Goal: Check status: Check status

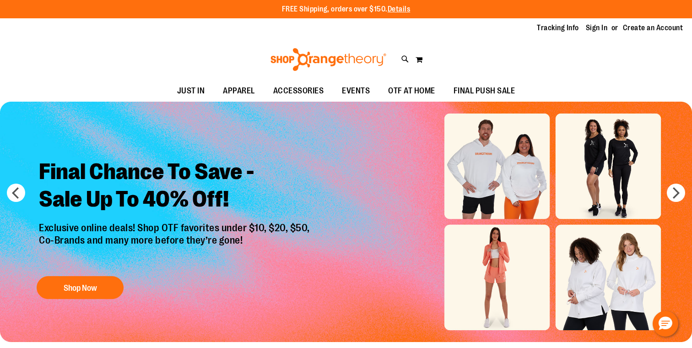
click at [597, 28] on link "Sign In" at bounding box center [597, 28] width 22 height 10
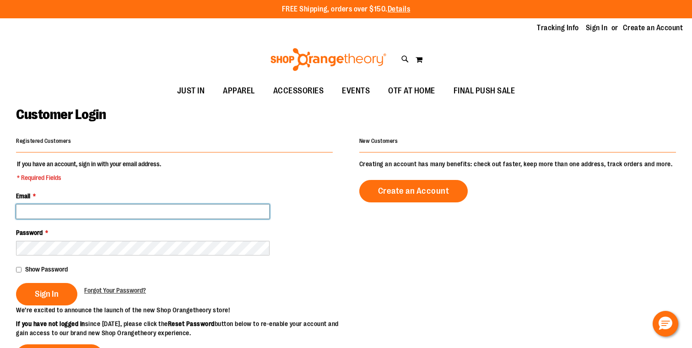
type input "**********"
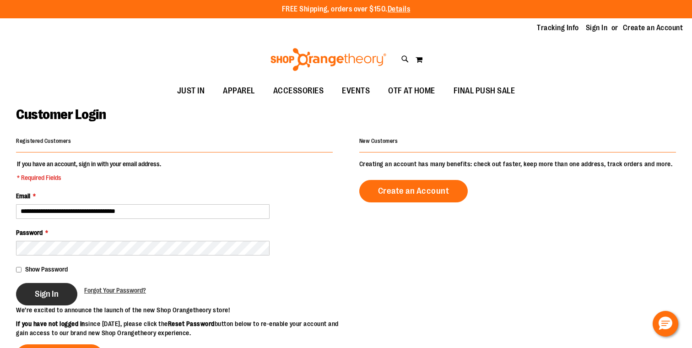
click at [54, 288] on button "Sign In" at bounding box center [46, 294] width 61 height 22
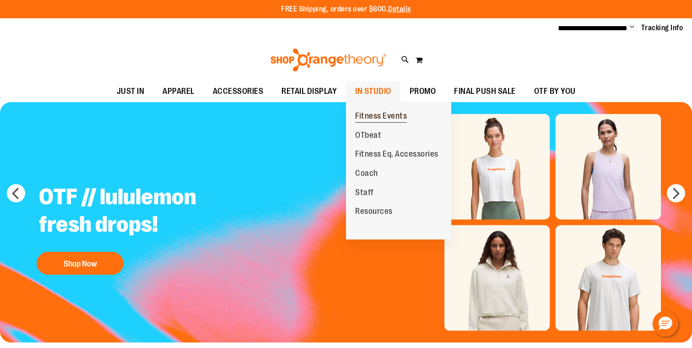
click at [382, 113] on span "Fitness Events" at bounding box center [381, 116] width 52 height 11
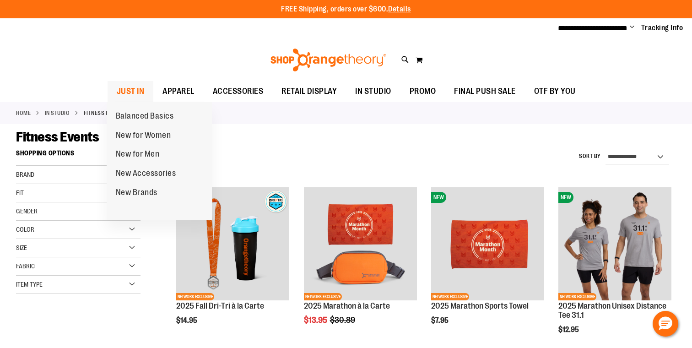
click at [137, 88] on span "JUST IN" at bounding box center [131, 91] width 28 height 21
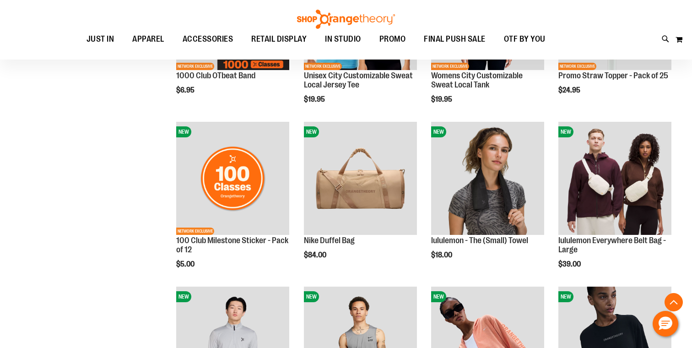
scroll to position [561, 0]
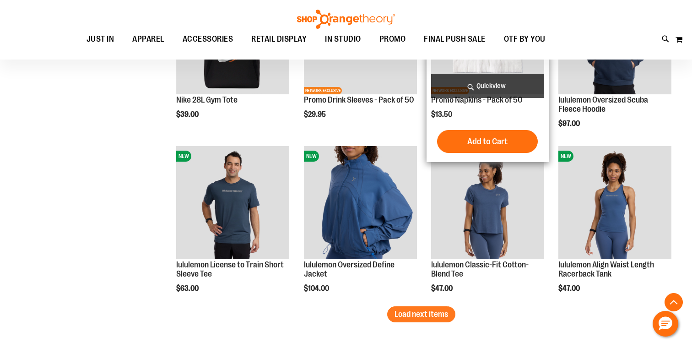
scroll to position [1433, 0]
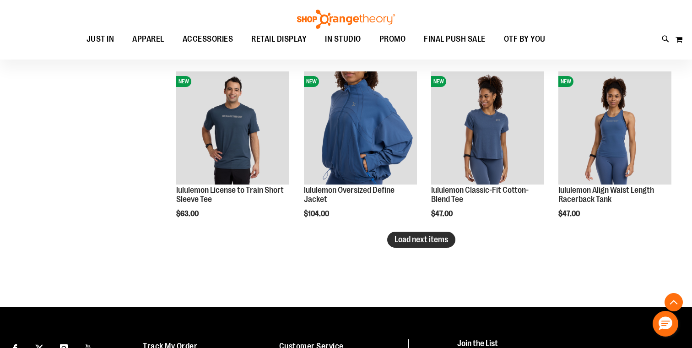
click at [445, 244] on button "Load next items" at bounding box center [421, 240] width 68 height 16
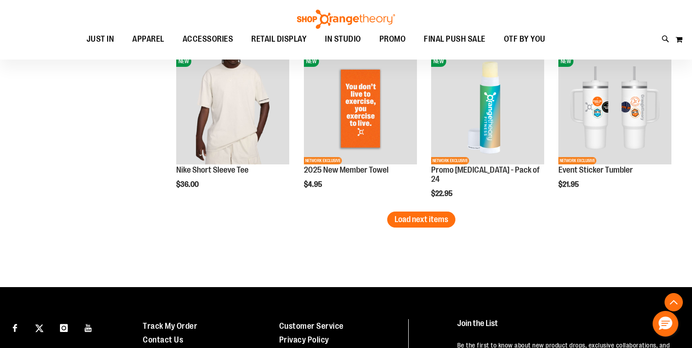
scroll to position [1936, 0]
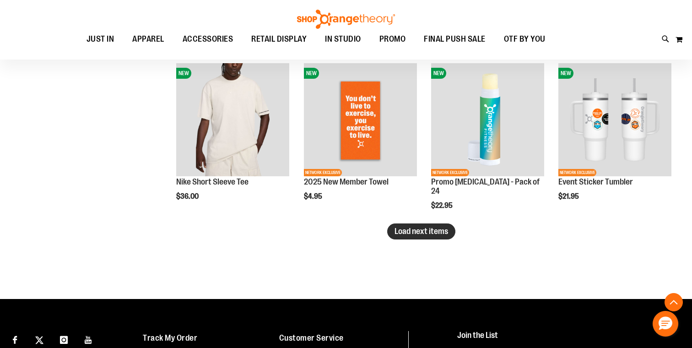
click at [430, 228] on span "Load next items" at bounding box center [422, 231] width 54 height 9
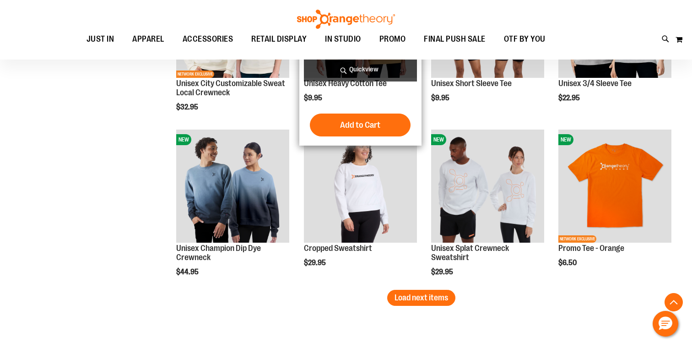
scroll to position [2365, 0]
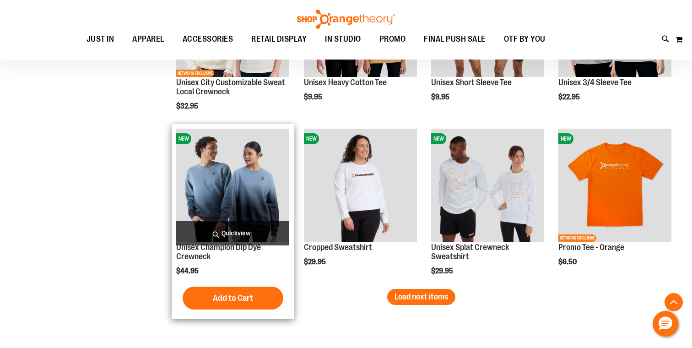
click at [253, 236] on span "Quickview" at bounding box center [232, 233] width 113 height 24
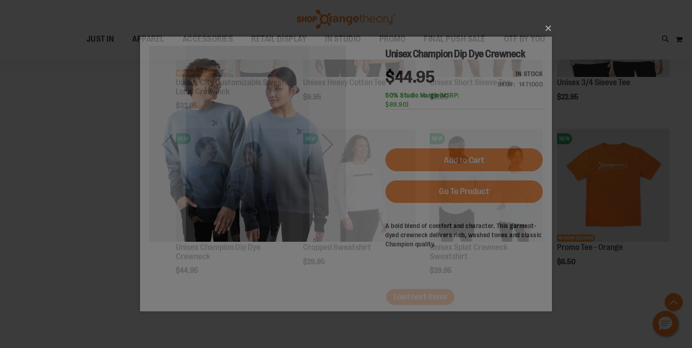
scroll to position [0, 0]
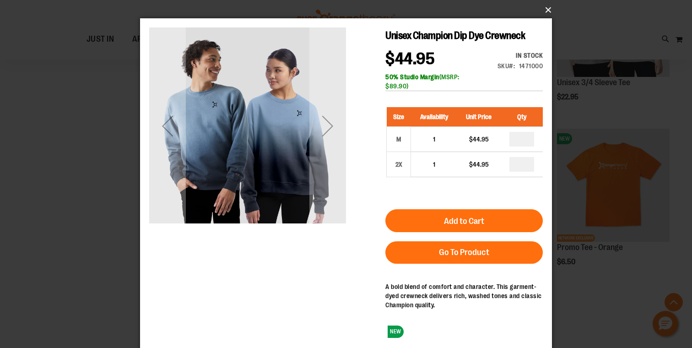
click at [549, 8] on button "×" at bounding box center [349, 10] width 412 height 20
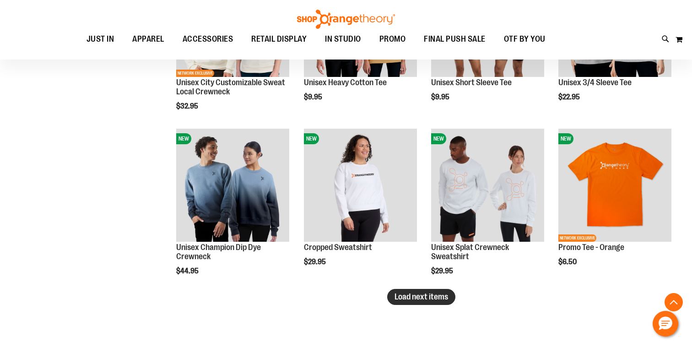
click at [407, 297] on span "Load next items" at bounding box center [422, 296] width 54 height 9
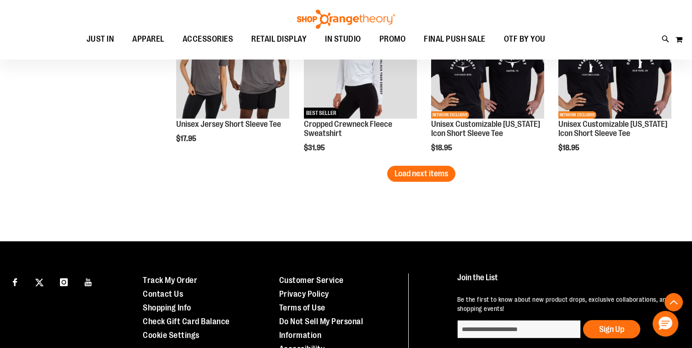
scroll to position [2983, 0]
click at [418, 174] on span "Load next items" at bounding box center [422, 173] width 54 height 9
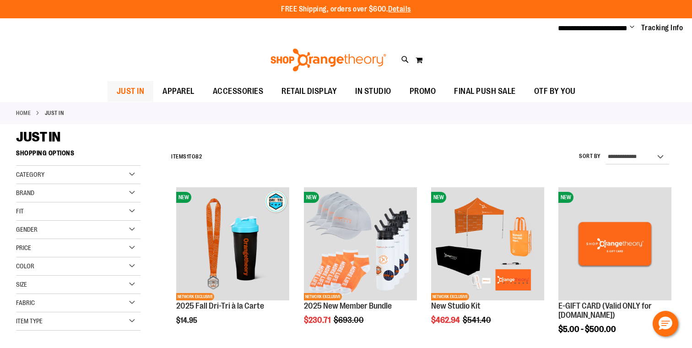
click at [132, 93] on span "JUST IN" at bounding box center [131, 91] width 28 height 21
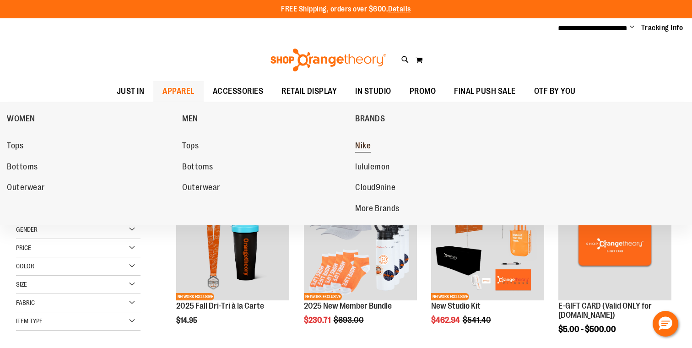
click at [362, 144] on span "Nike" at bounding box center [363, 146] width 16 height 11
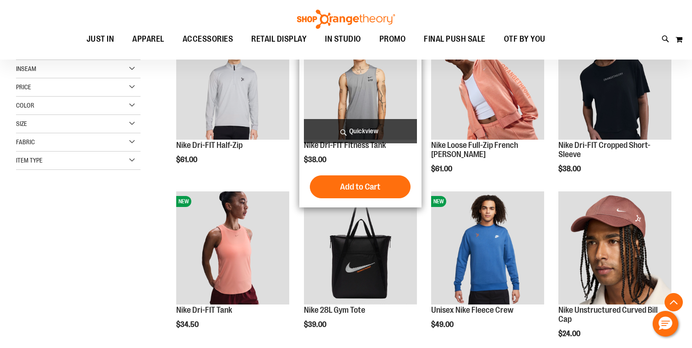
scroll to position [161, 0]
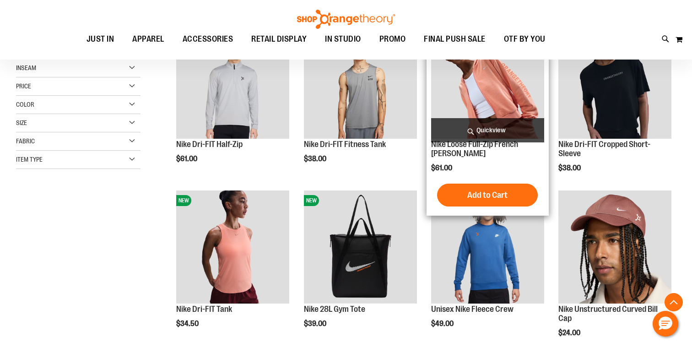
click at [517, 130] on span "Quickview" at bounding box center [487, 130] width 113 height 24
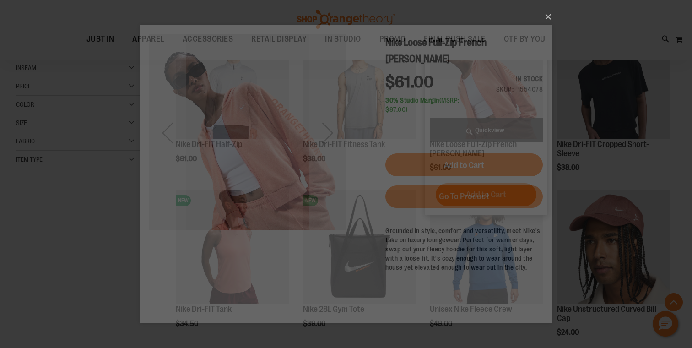
scroll to position [0, 0]
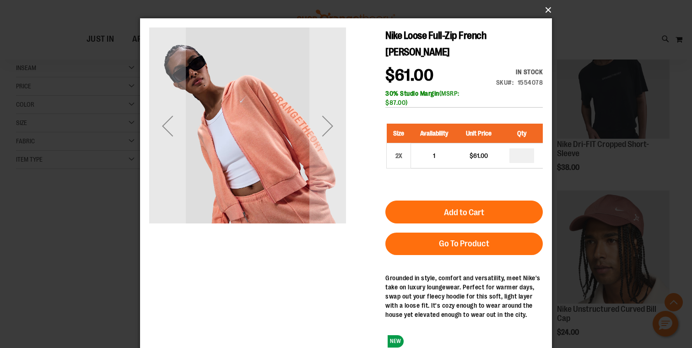
click at [550, 10] on button "×" at bounding box center [349, 10] width 412 height 20
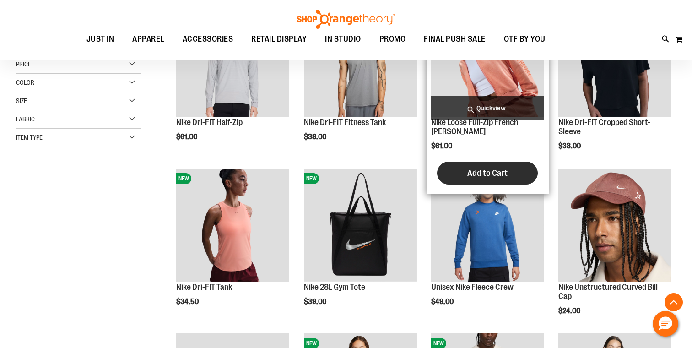
scroll to position [189, 0]
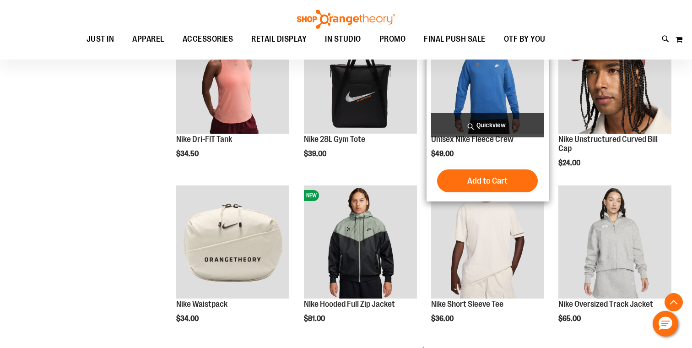
scroll to position [445, 0]
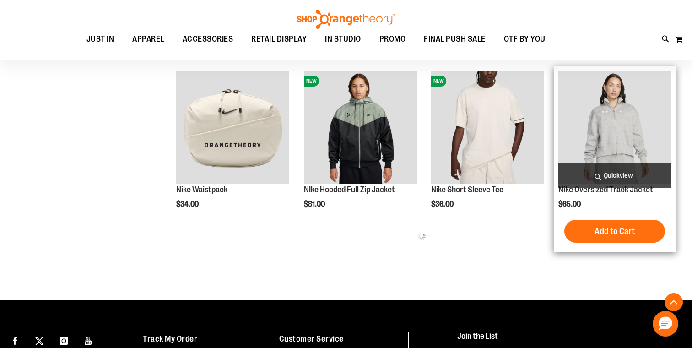
click at [639, 176] on span "Quickview" at bounding box center [615, 175] width 113 height 24
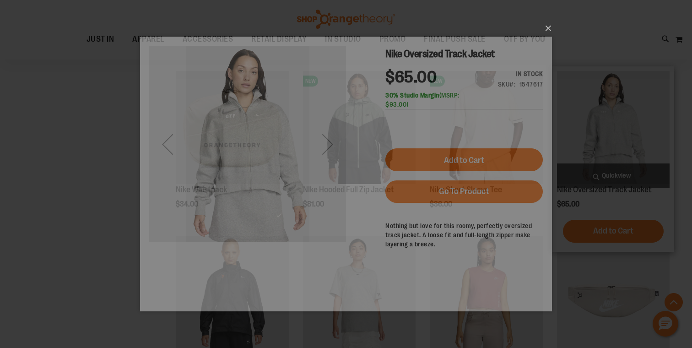
scroll to position [0, 0]
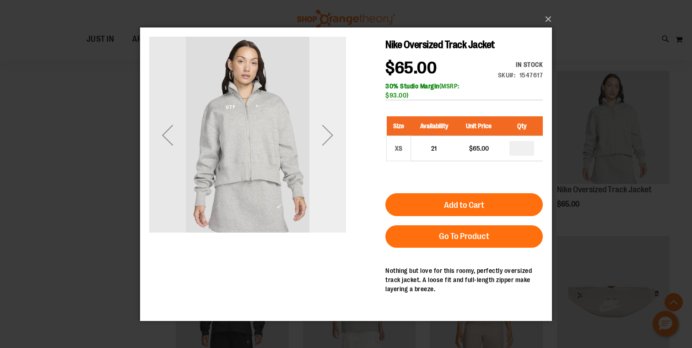
click at [326, 129] on div "Next" at bounding box center [327, 134] width 37 height 37
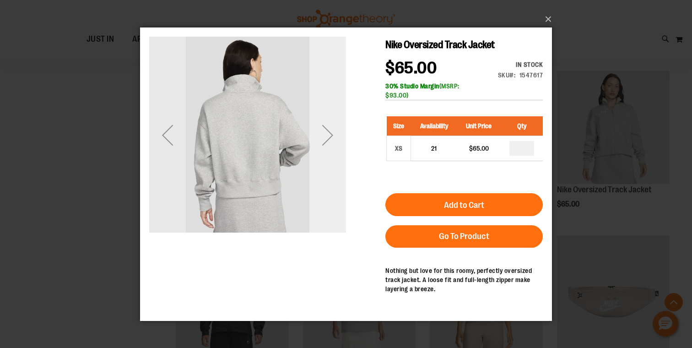
click at [326, 129] on div "Next" at bounding box center [327, 134] width 37 height 37
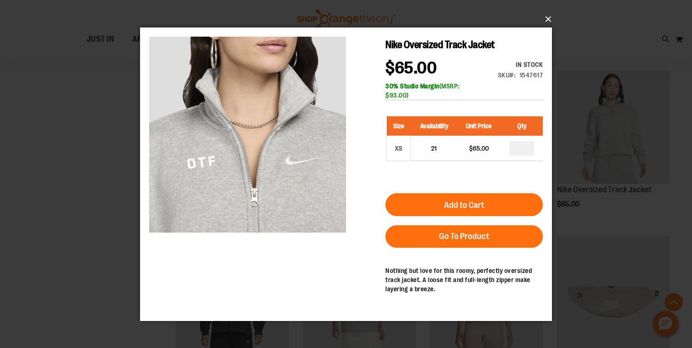
click at [547, 16] on button "×" at bounding box center [349, 19] width 412 height 20
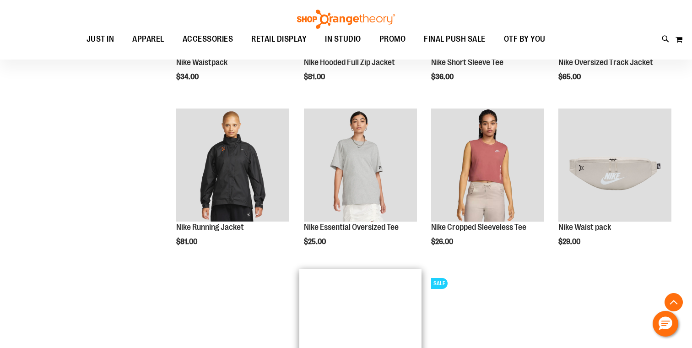
scroll to position [572, 0]
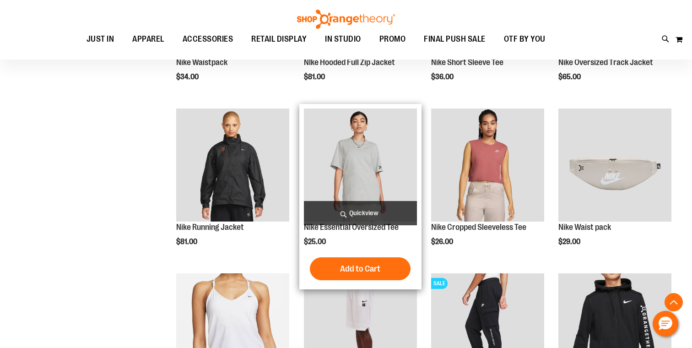
click at [385, 210] on span "Quickview" at bounding box center [360, 213] width 113 height 24
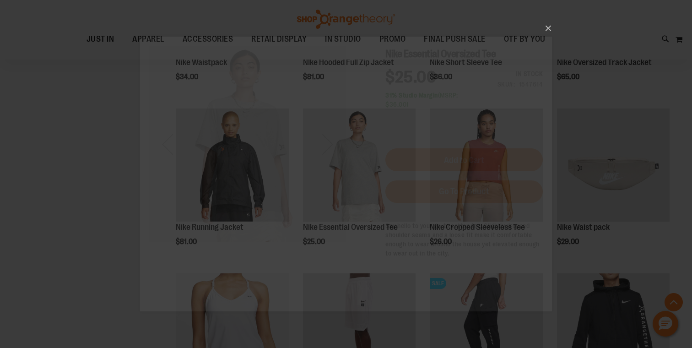
scroll to position [0, 0]
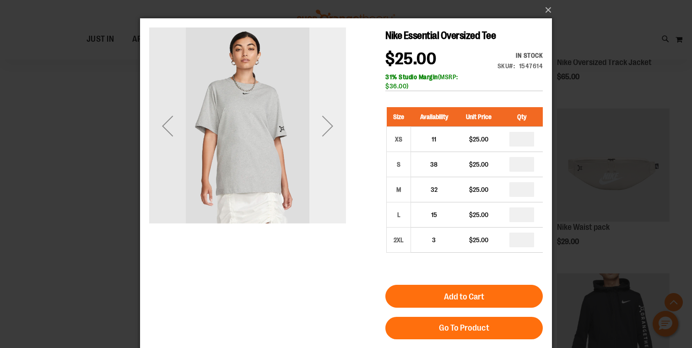
click at [334, 123] on div "Next" at bounding box center [327, 126] width 37 height 37
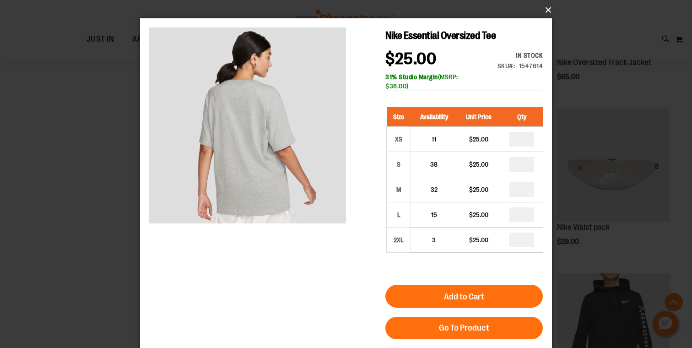
click at [552, 14] on button "×" at bounding box center [349, 10] width 412 height 20
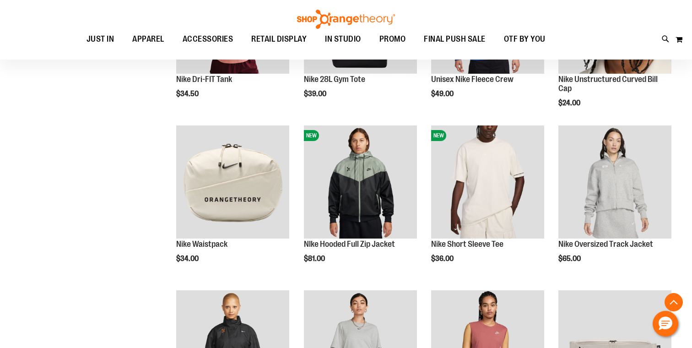
scroll to position [541, 0]
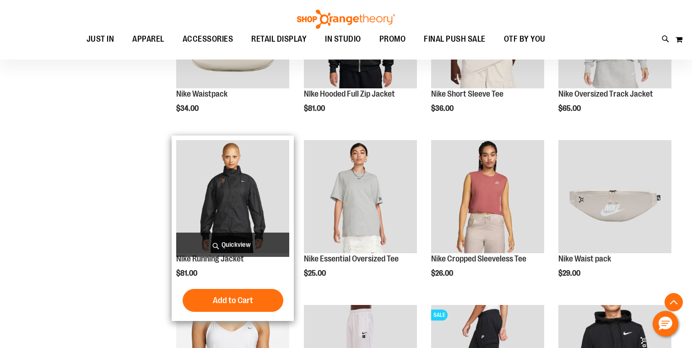
click at [228, 249] on span "Quickview" at bounding box center [232, 245] width 113 height 24
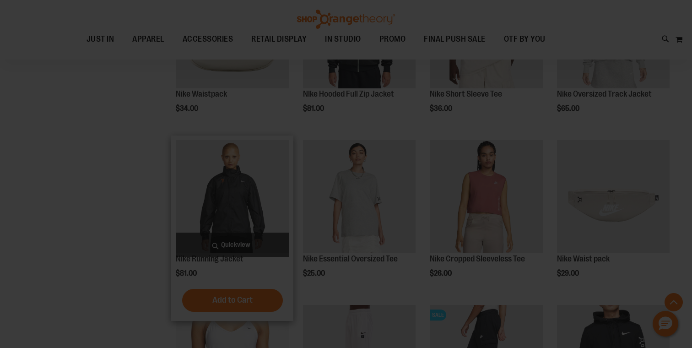
scroll to position [0, 0]
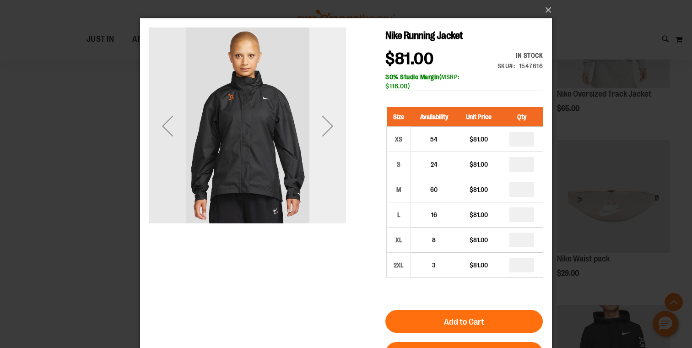
click at [335, 123] on div "Next" at bounding box center [327, 126] width 37 height 37
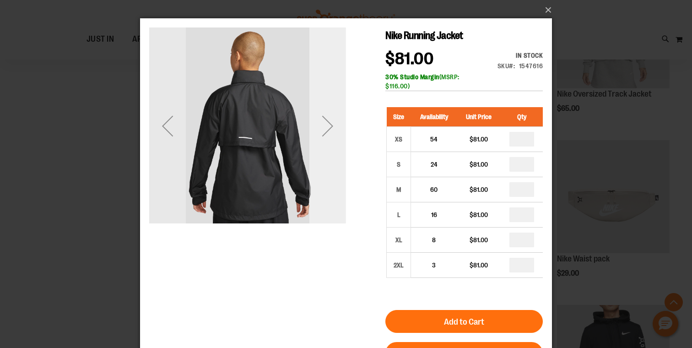
click at [335, 123] on div "Next" at bounding box center [327, 126] width 37 height 37
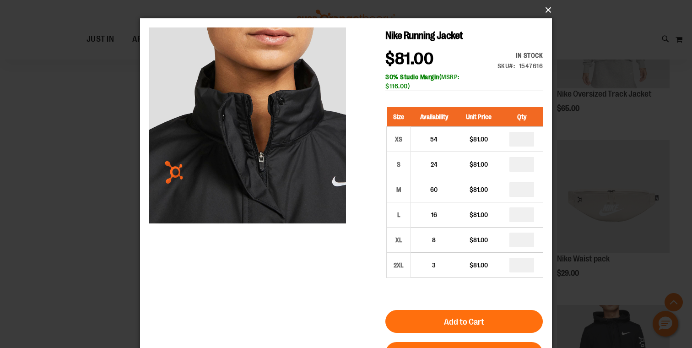
click at [550, 6] on button "×" at bounding box center [349, 10] width 412 height 20
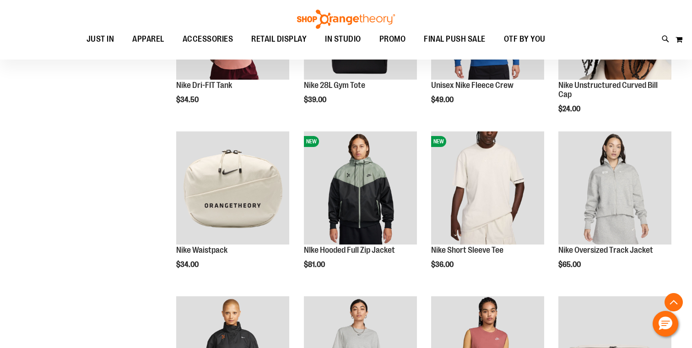
scroll to position [383, 0]
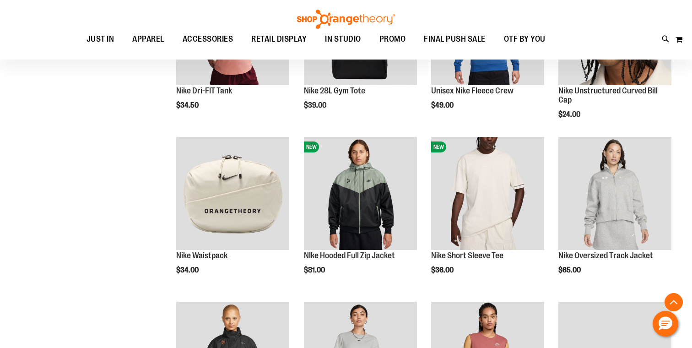
scroll to position [386, 0]
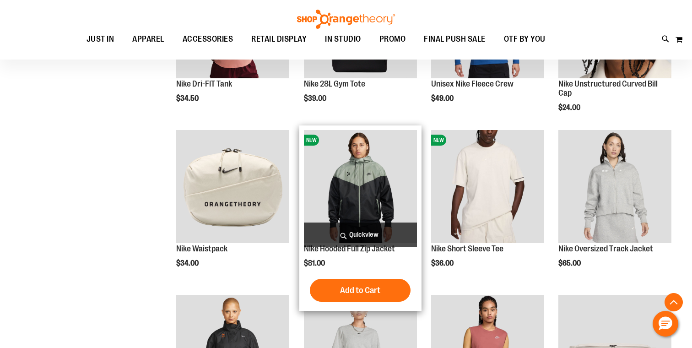
click at [368, 234] on span "Quickview" at bounding box center [360, 234] width 113 height 24
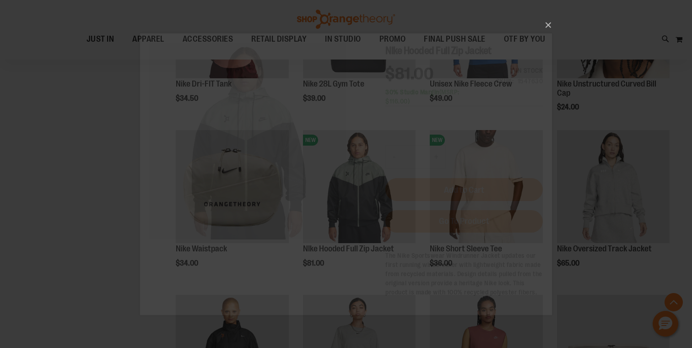
scroll to position [0, 0]
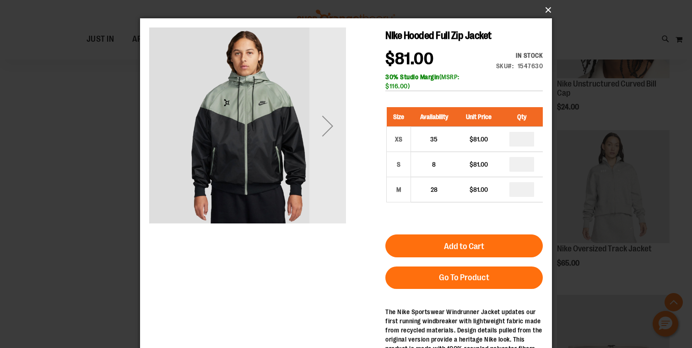
click at [549, 11] on button "×" at bounding box center [349, 10] width 412 height 20
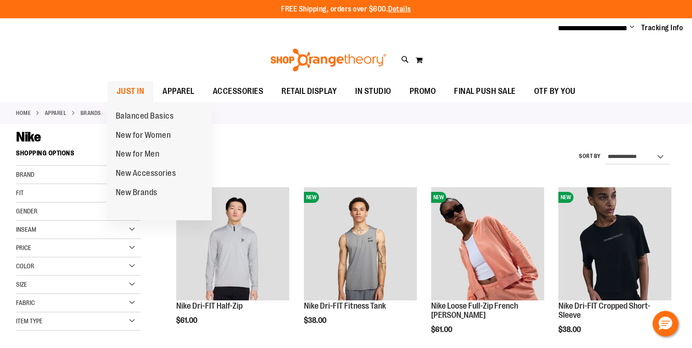
click at [134, 89] on span "JUST IN" at bounding box center [131, 91] width 28 height 21
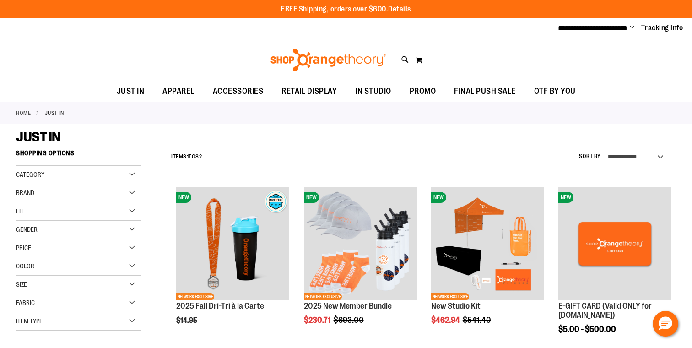
click at [637, 27] on ul "**********" at bounding box center [617, 28] width 132 height 11
click at [634, 27] on span "Change" at bounding box center [632, 27] width 5 height 9
click at [596, 42] on link "My Account" at bounding box center [599, 44] width 80 height 17
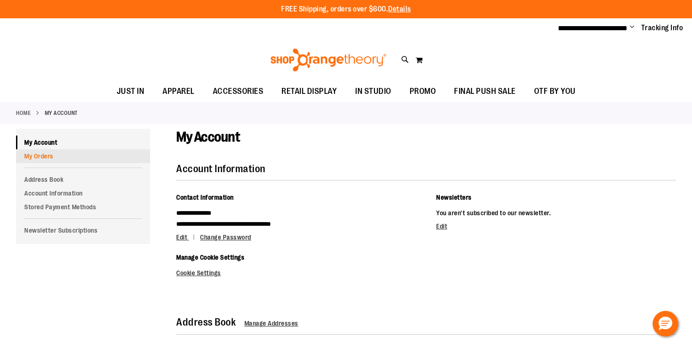
click at [50, 156] on link "My Orders" at bounding box center [83, 156] width 134 height 14
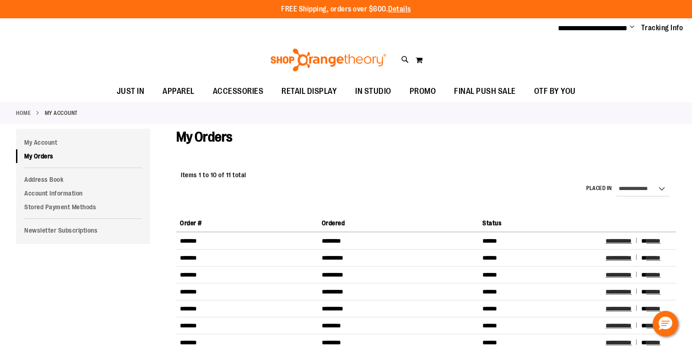
drag, startPoint x: 691, startPoint y: 0, endPoint x: 406, endPoint y: 140, distance: 317.8
click at [406, 140] on div "My Orders" at bounding box center [426, 146] width 500 height 35
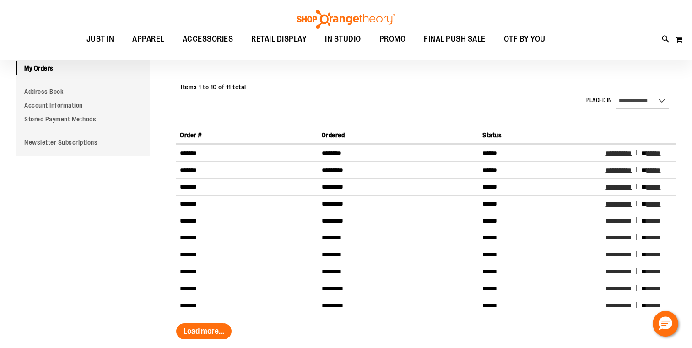
scroll to position [91, 0]
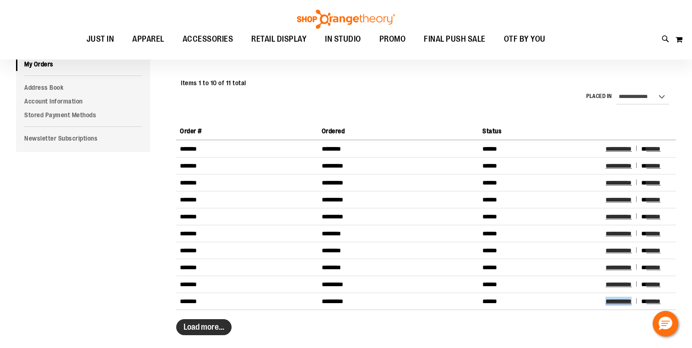
click at [198, 323] on span "Load more..." at bounding box center [204, 326] width 41 height 9
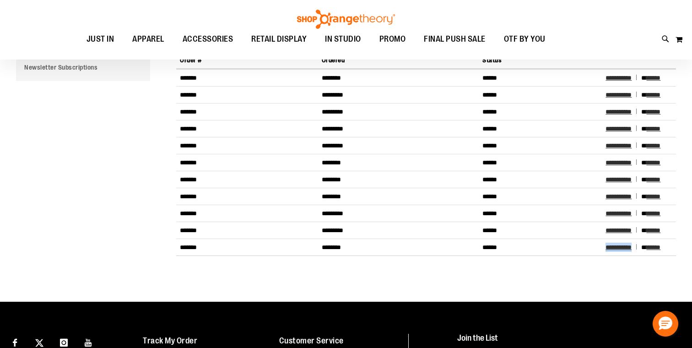
scroll to position [170, 0]
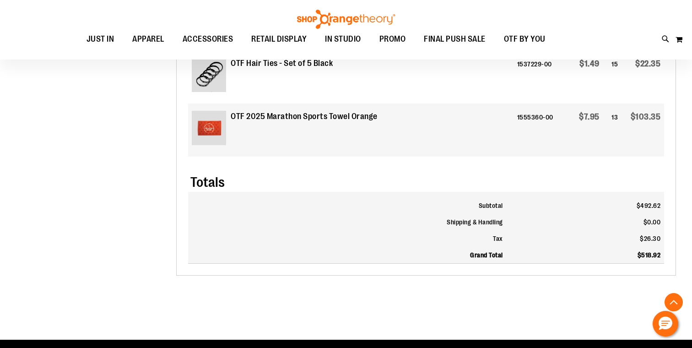
scroll to position [739, 0]
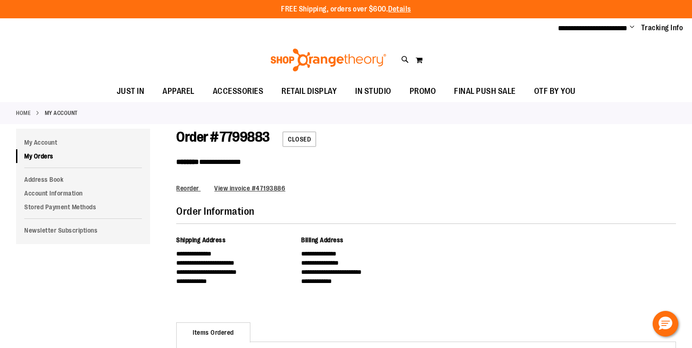
scroll to position [238, 0]
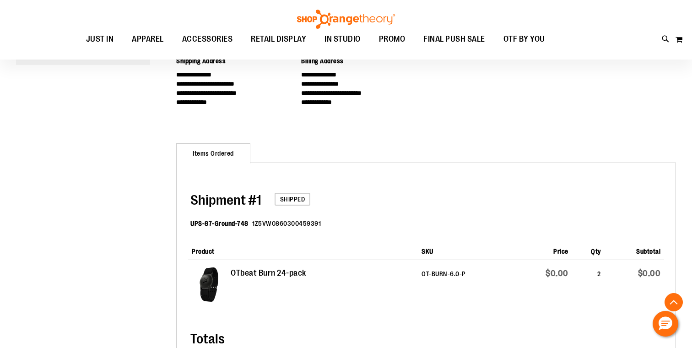
scroll to position [307, 0]
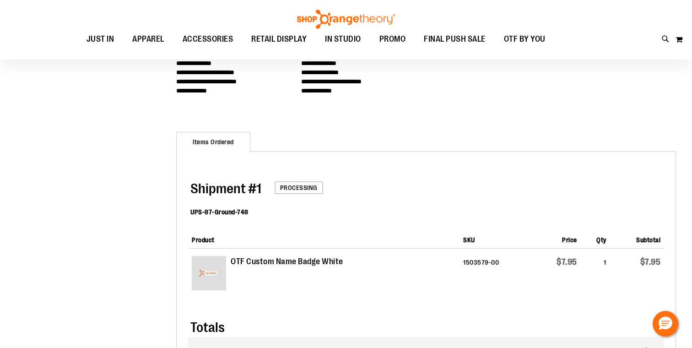
scroll to position [287, 0]
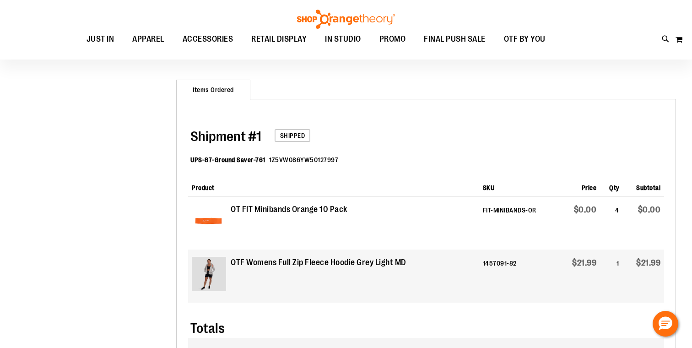
scroll to position [334, 0]
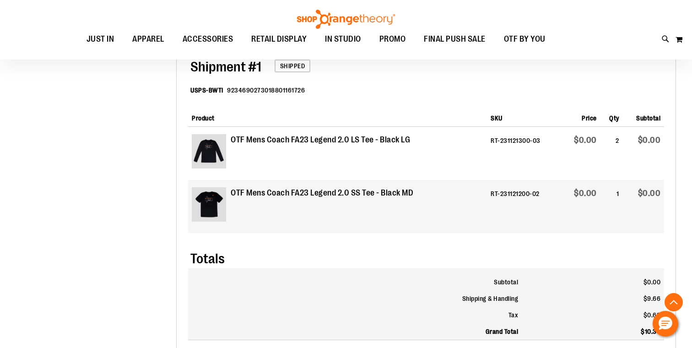
scroll to position [324, 0]
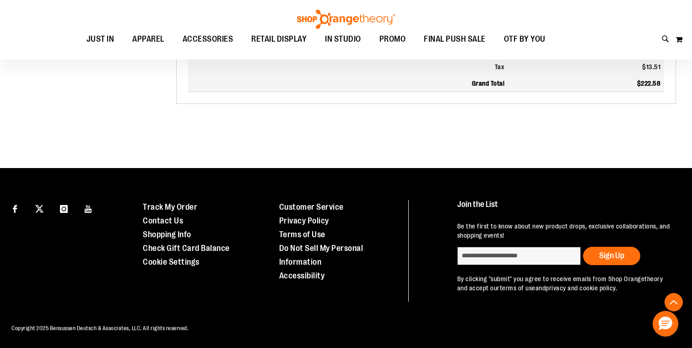
scroll to position [718, 0]
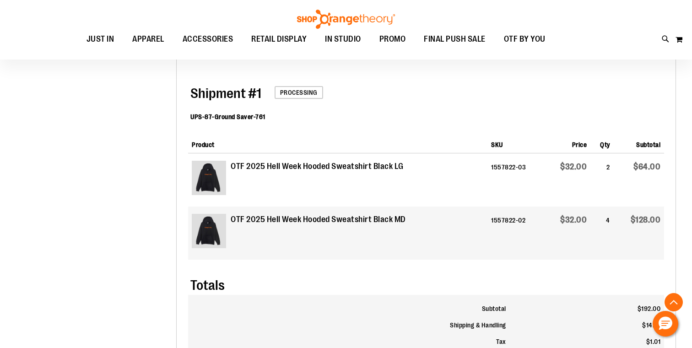
scroll to position [286, 0]
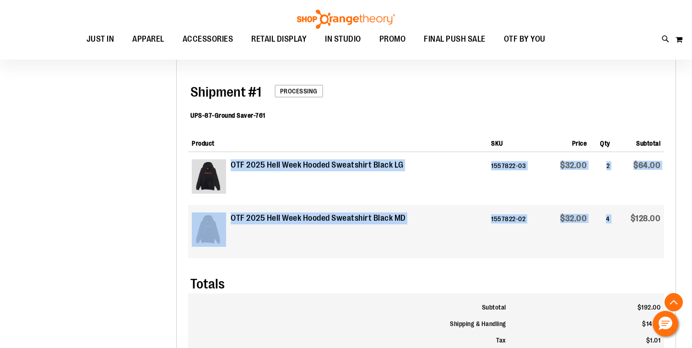
drag, startPoint x: 599, startPoint y: 221, endPoint x: 267, endPoint y: 158, distance: 338.3
click at [267, 158] on tbody "OTF 2025 Hell Week Hooded Sweatshirt Black LG 1557822-03 $32.00 2 $64.00" at bounding box center [426, 205] width 476 height 106
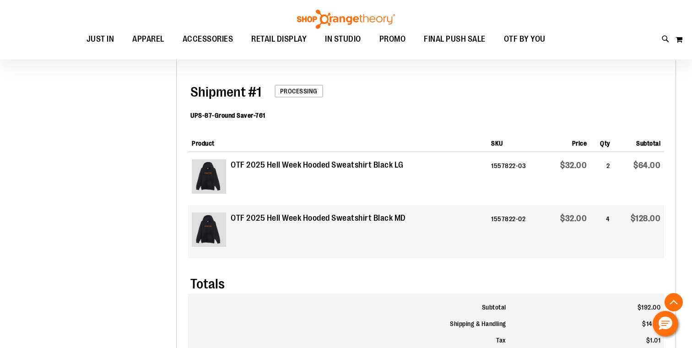
click at [430, 87] on div "Shipment # 1 Processing UPS-87-Ground Saver-761" at bounding box center [426, 98] width 476 height 65
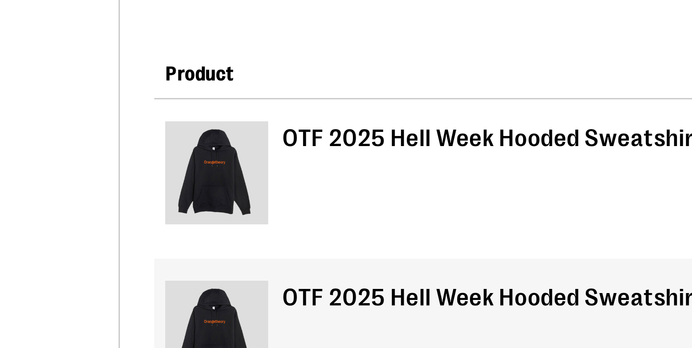
click at [192, 272] on img at bounding box center [209, 289] width 34 height 34
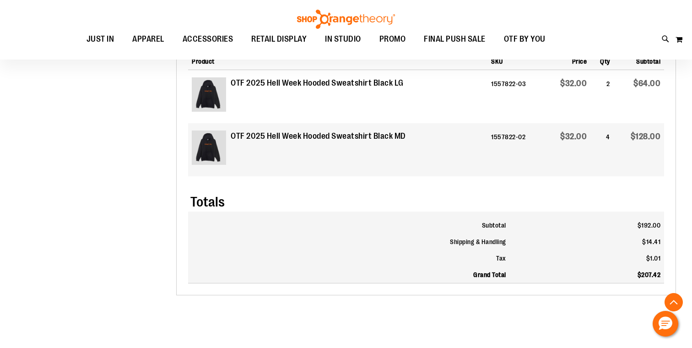
scroll to position [366, 0]
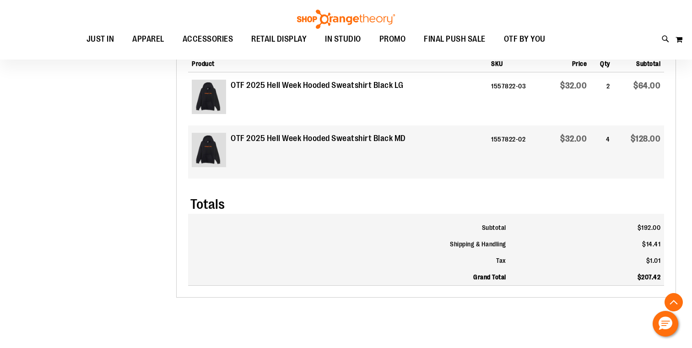
click at [31, 157] on div "**********" at bounding box center [346, 59] width 660 height 595
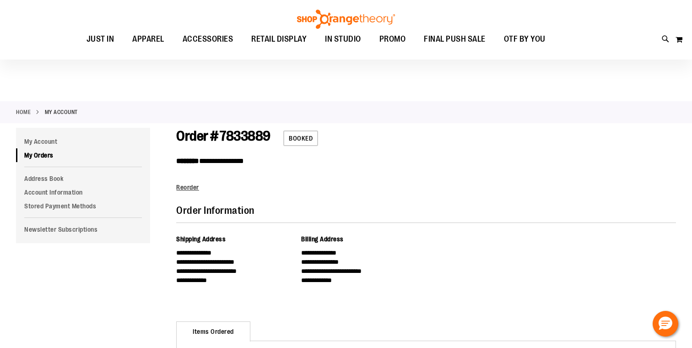
scroll to position [0, 0]
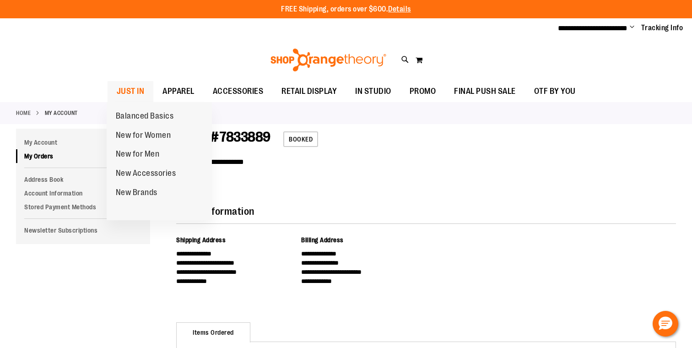
click at [133, 90] on span "JUST IN" at bounding box center [131, 91] width 28 height 21
